Goal: Information Seeking & Learning: Learn about a topic

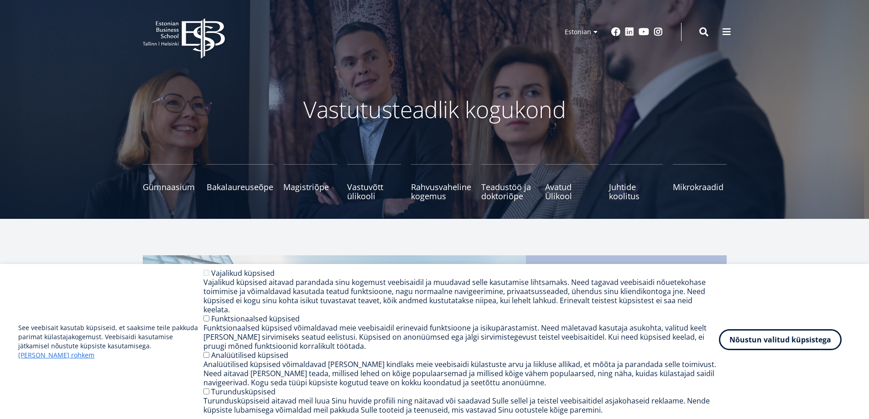
click at [809, 350] on button "Nõustun valitud küpsistega" at bounding box center [780, 339] width 123 height 21
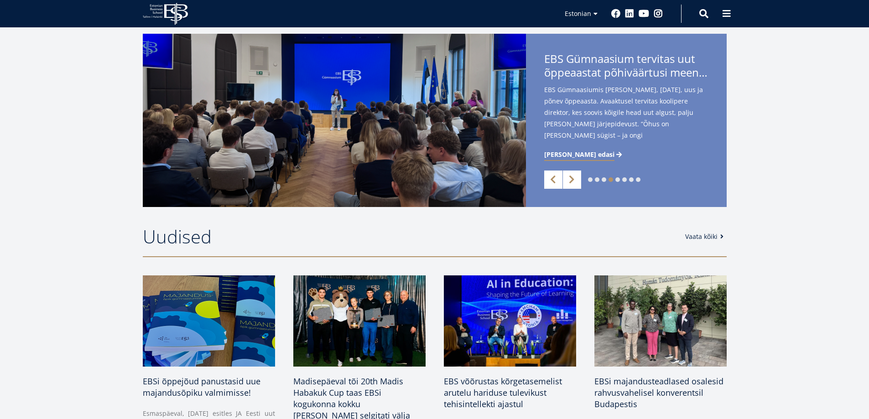
scroll to position [319, 0]
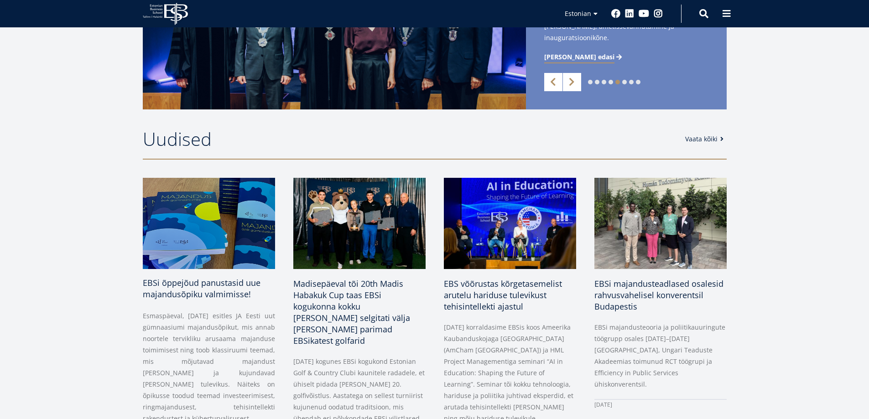
click at [179, 287] on span "EBSi õppejõud panustasid uue majandusõpiku valmimisse!" at bounding box center [202, 288] width 118 height 22
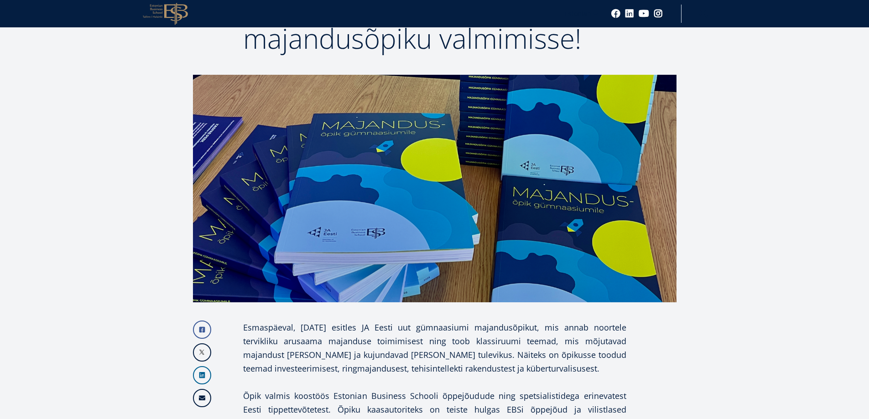
scroll to position [284, 0]
